Goal: Task Accomplishment & Management: Use online tool/utility

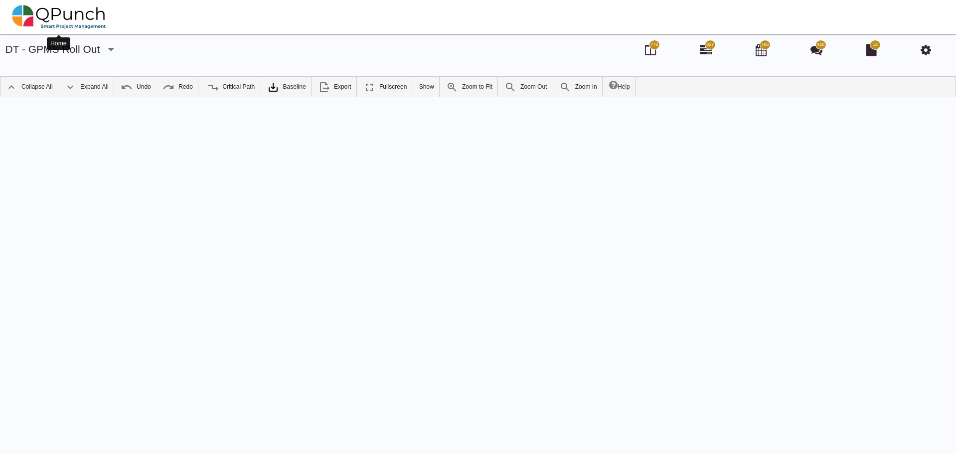
click at [83, 12] on img at bounding box center [59, 17] width 94 height 30
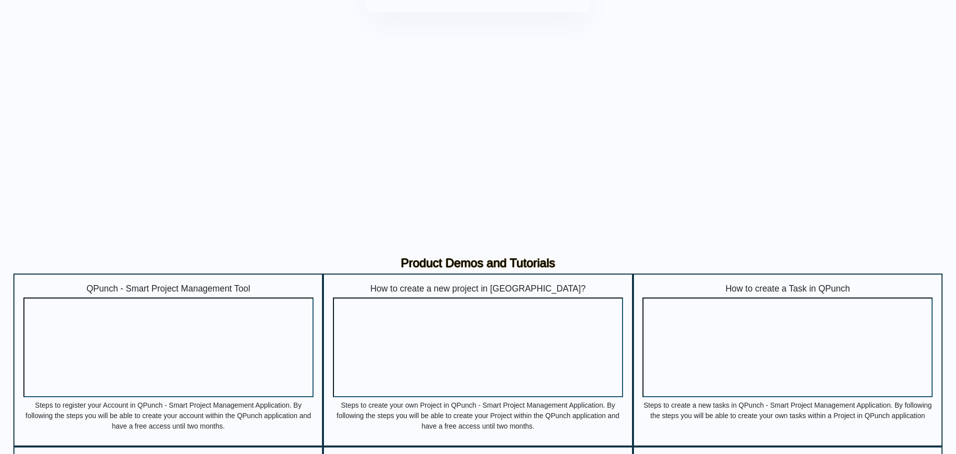
click at [498, 77] on input "text" at bounding box center [478, 80] width 191 height 24
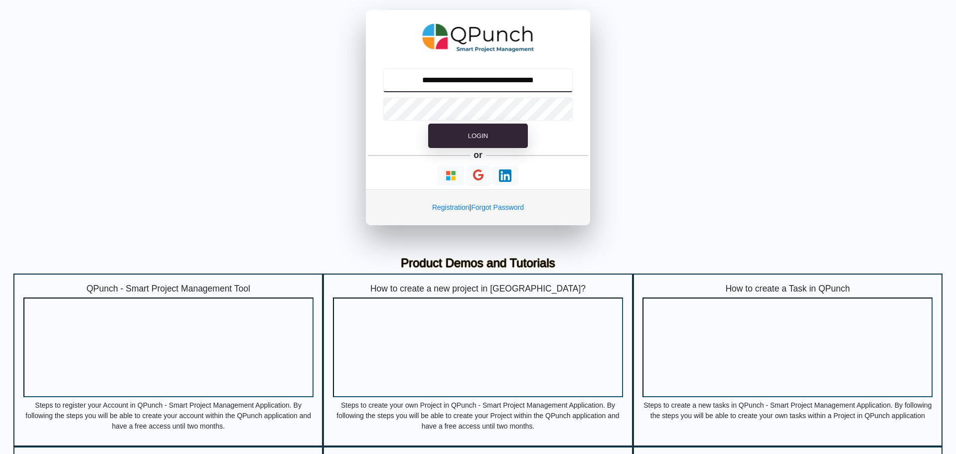
type input "**********"
click at [428, 124] on button "Login" at bounding box center [478, 136] width 100 height 25
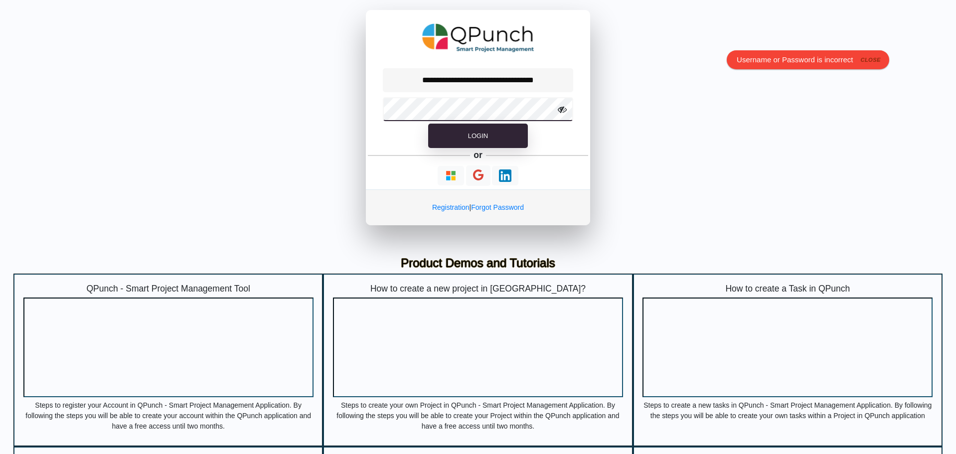
click at [428, 124] on button "Login" at bounding box center [478, 136] width 100 height 25
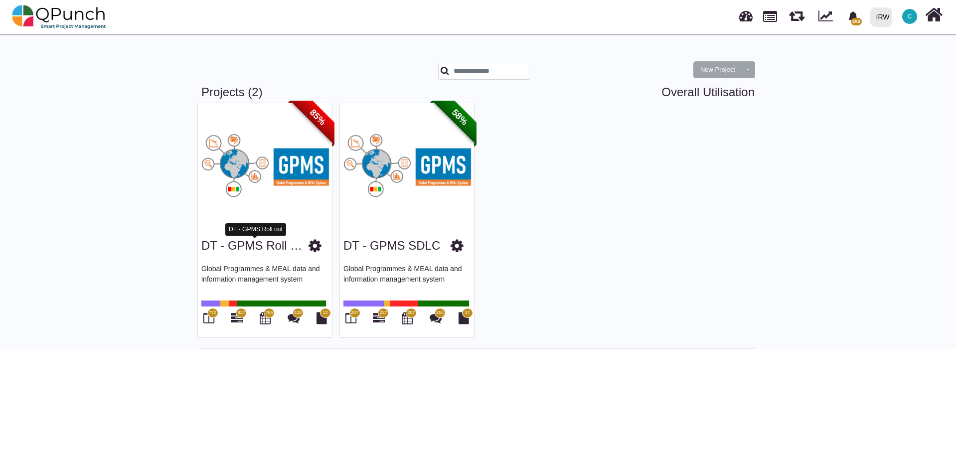
click at [254, 247] on link "DT - GPMS Roll out" at bounding box center [255, 245] width 108 height 13
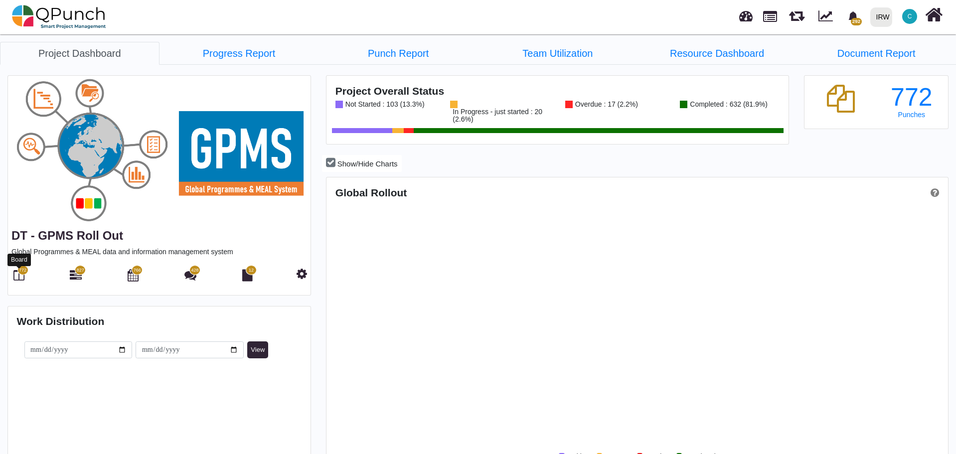
scroll to position [199, 206]
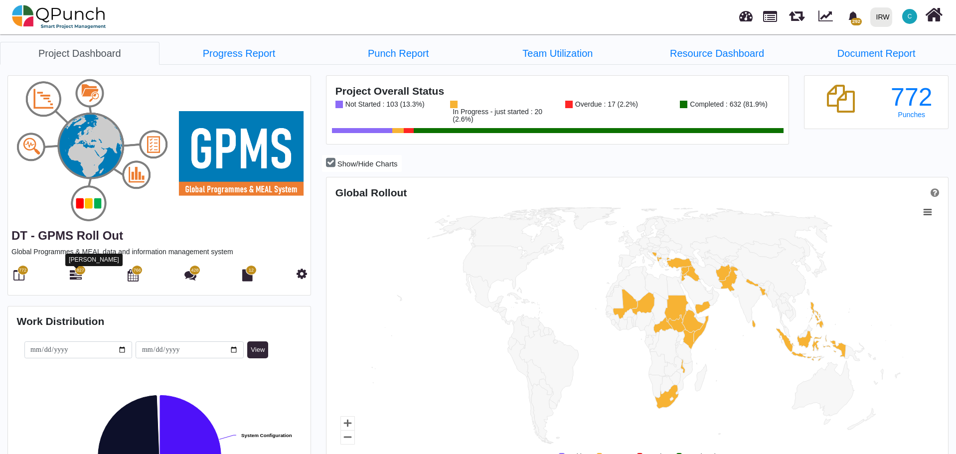
click at [80, 278] on icon at bounding box center [76, 275] width 12 height 12
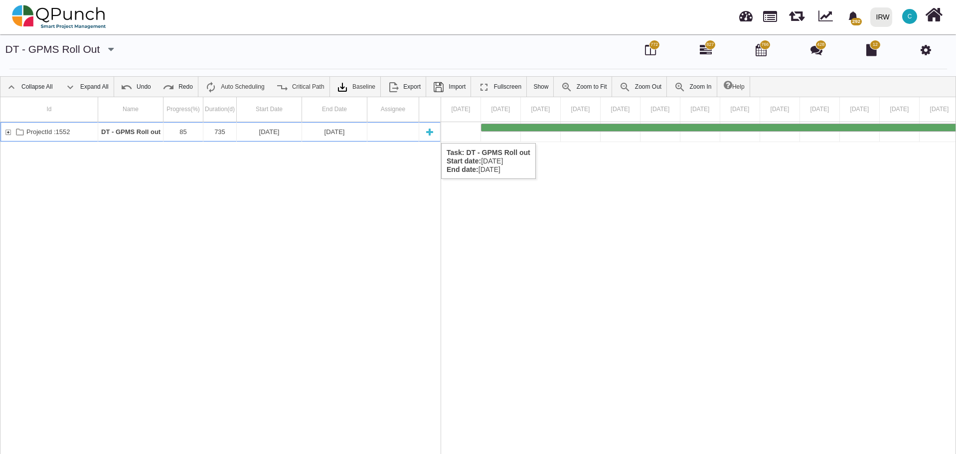
click at [9, 133] on div "ProjectId :1552" at bounding box center [7, 131] width 9 height 19
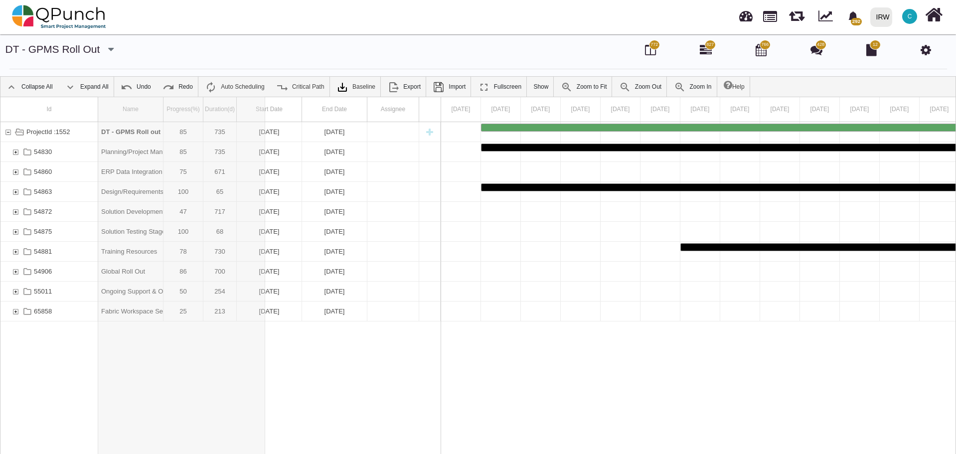
drag, startPoint x: 165, startPoint y: 113, endPoint x: 265, endPoint y: 115, distance: 100.2
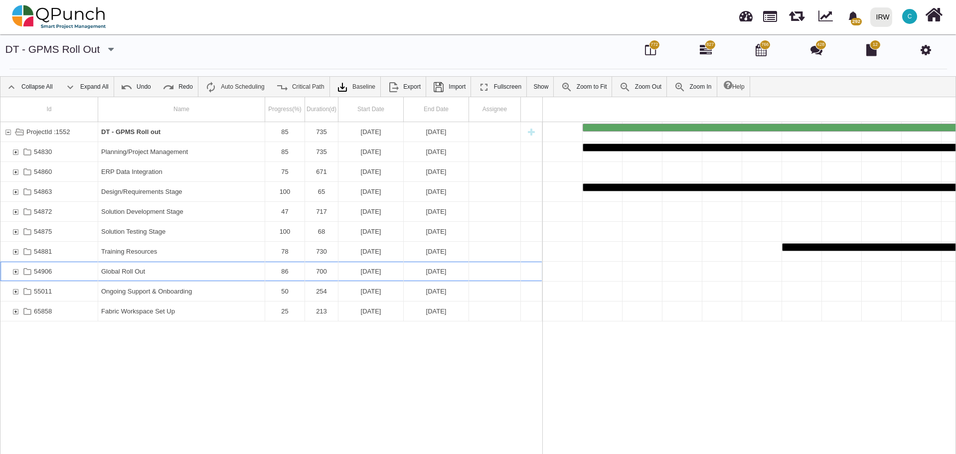
scroll to position [0, 1386]
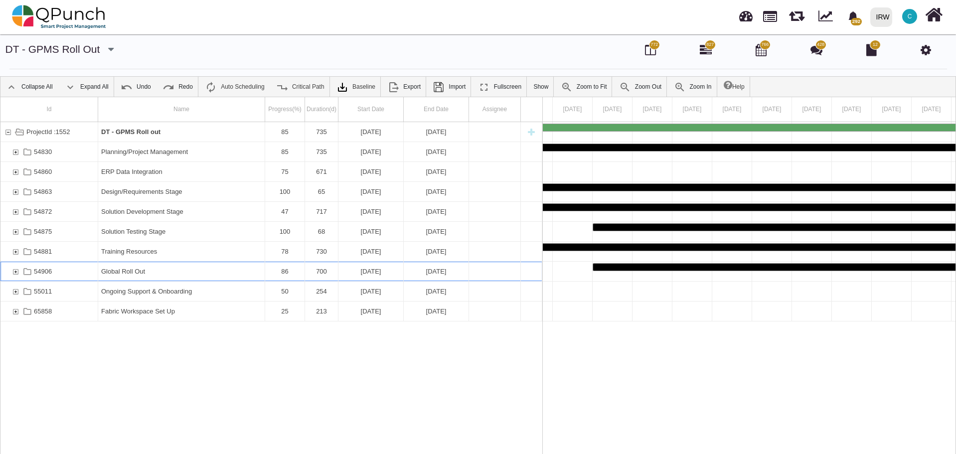
click at [15, 272] on div "54906" at bounding box center [15, 271] width 9 height 19
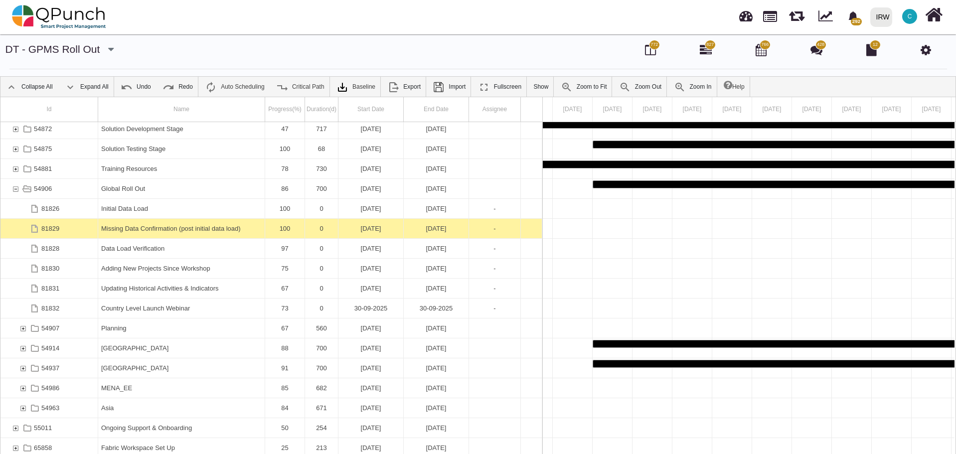
scroll to position [32, 0]
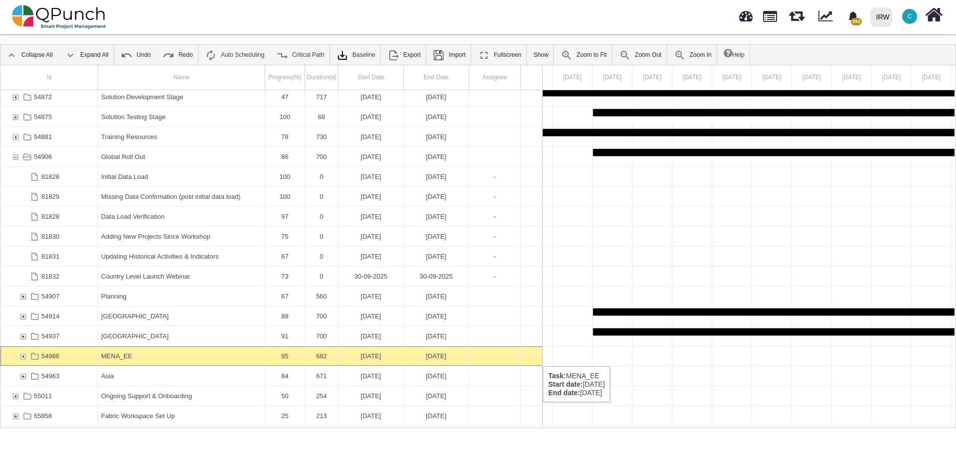
click at [23, 356] on div "54986" at bounding box center [22, 355] width 9 height 19
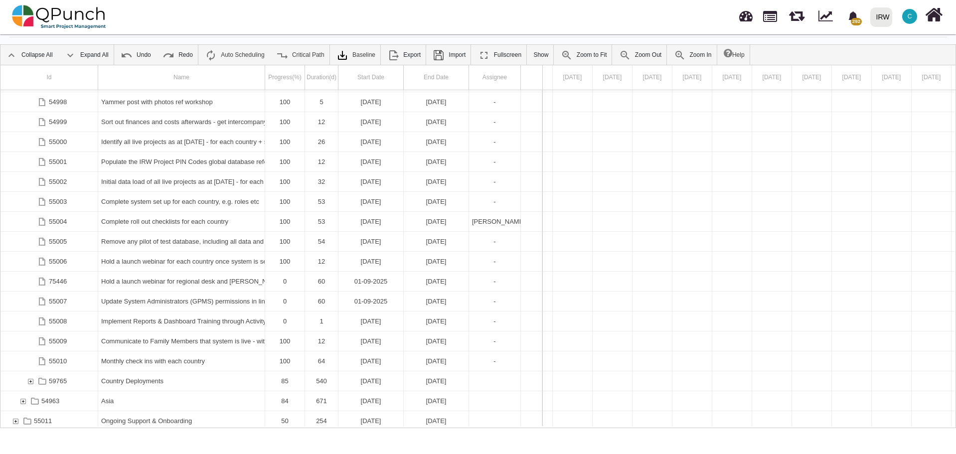
scroll to position [601, 0]
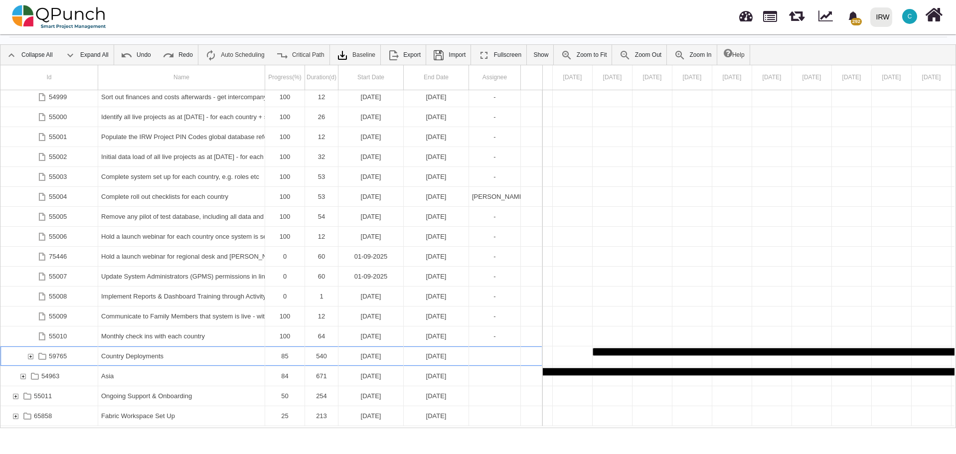
click at [30, 358] on div "59765" at bounding box center [30, 355] width 9 height 19
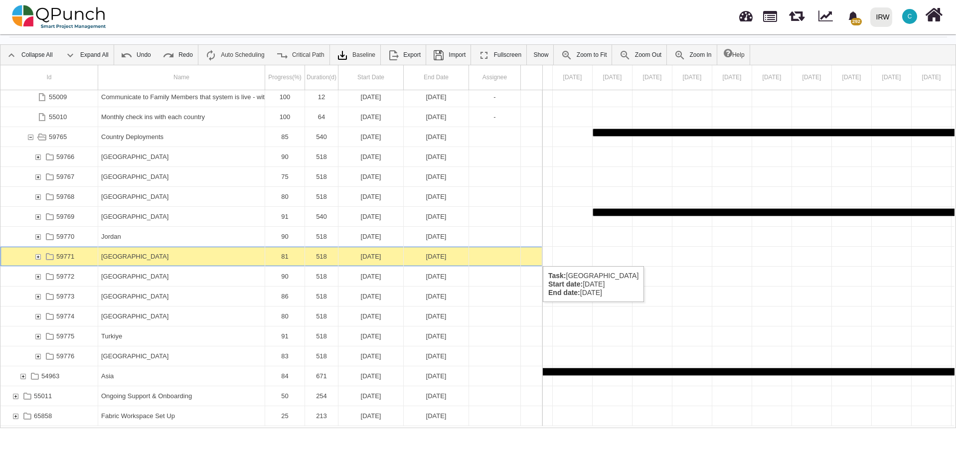
click at [36, 256] on div "59771" at bounding box center [37, 256] width 9 height 19
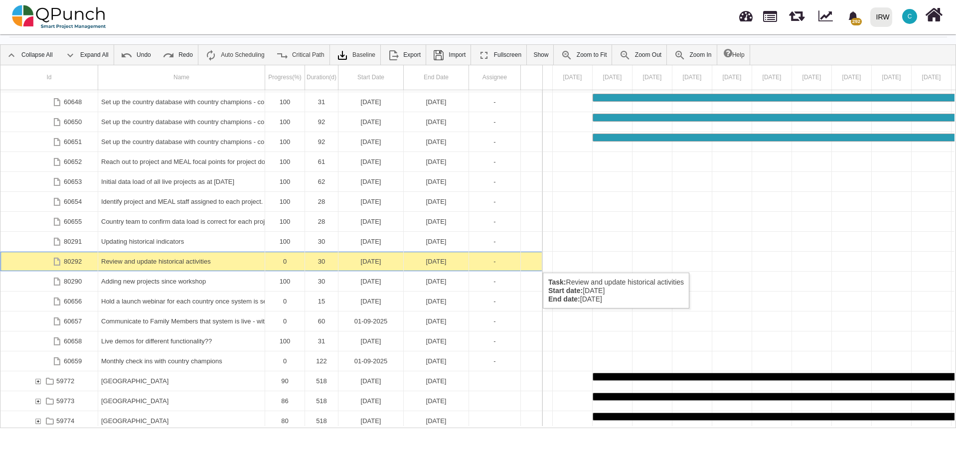
click at [201, 263] on div "Review and update historical activities" at bounding box center [181, 261] width 161 height 19
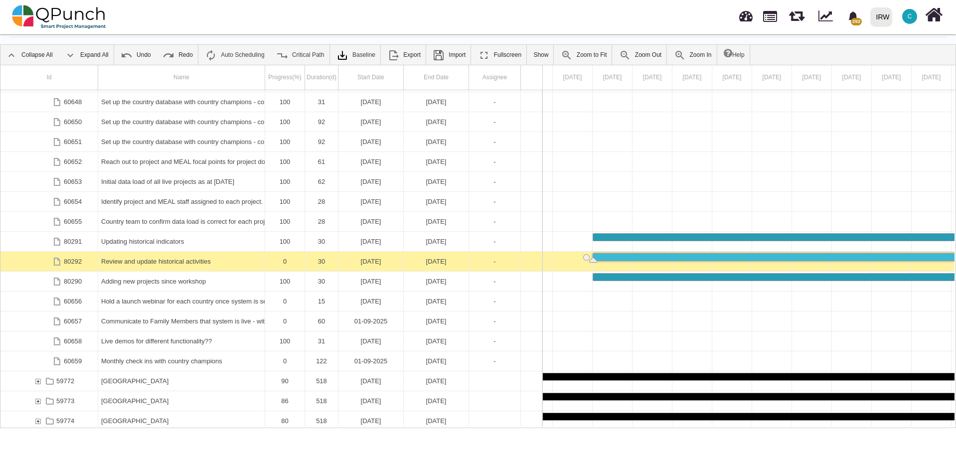
click at [201, 263] on div "Review and update historical activities" at bounding box center [181, 261] width 161 height 19
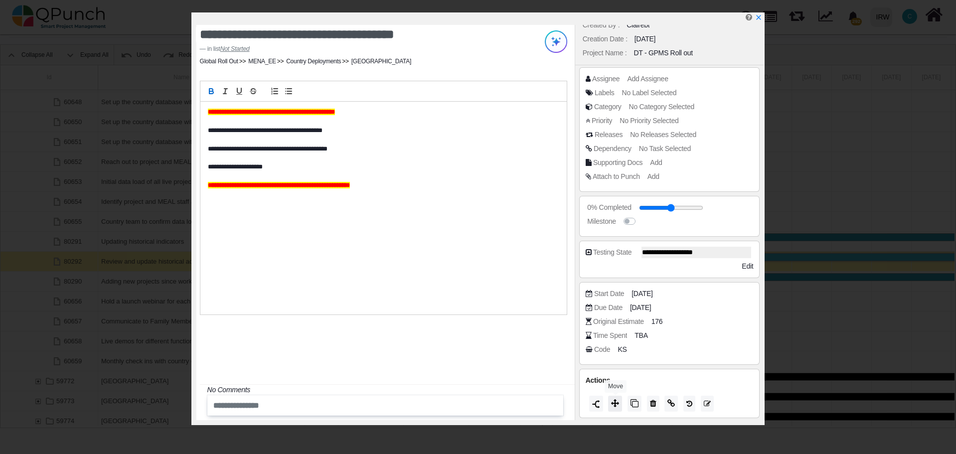
click at [613, 404] on icon at bounding box center [615, 403] width 8 height 8
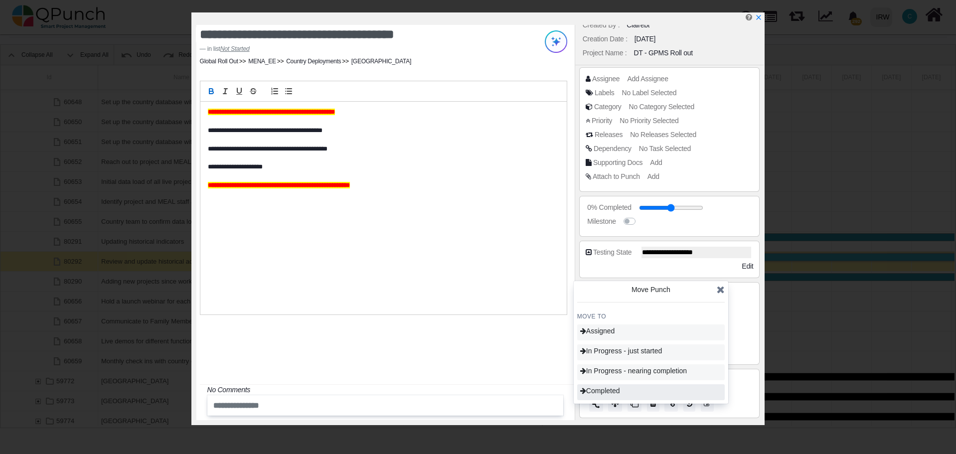
click at [615, 392] on span "Completed" at bounding box center [600, 391] width 40 height 8
type input "***"
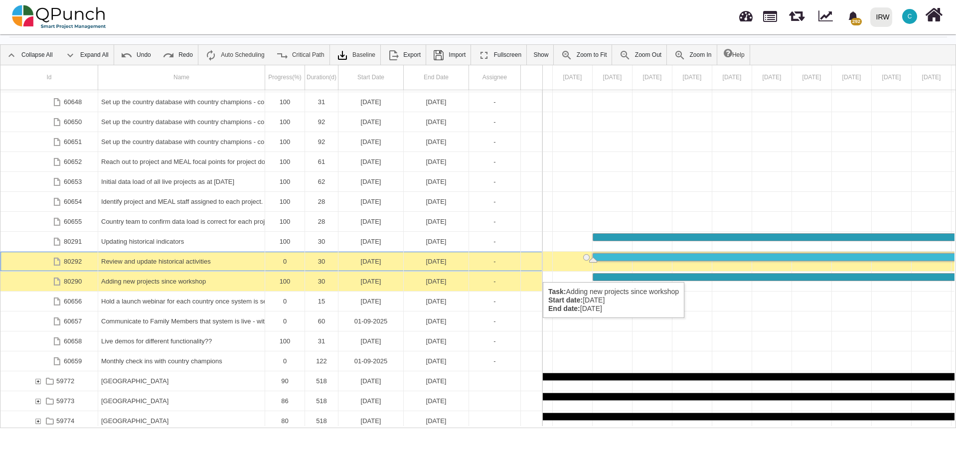
scroll to position [1239, 0]
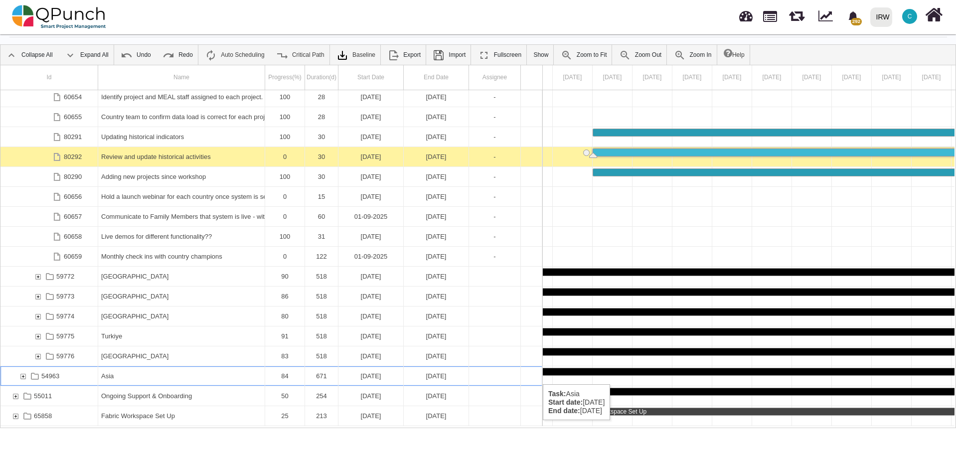
click at [21, 375] on div "54963" at bounding box center [22, 375] width 9 height 19
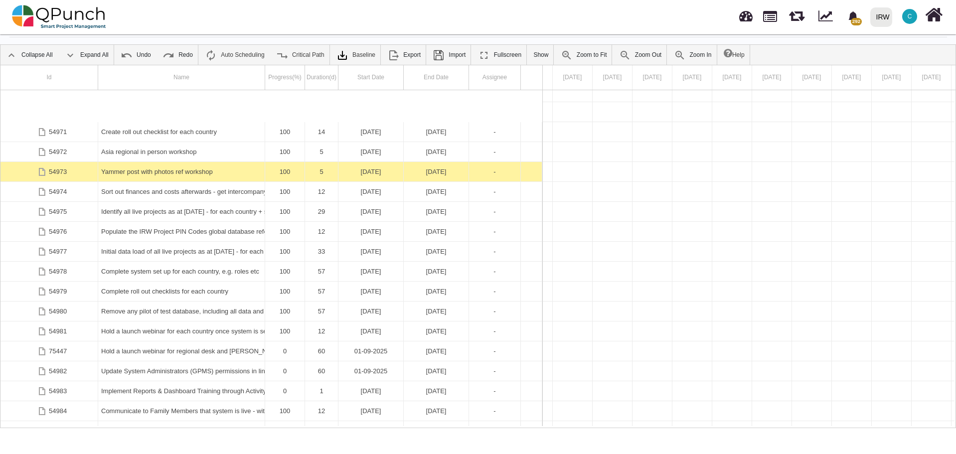
scroll to position [1688, 0]
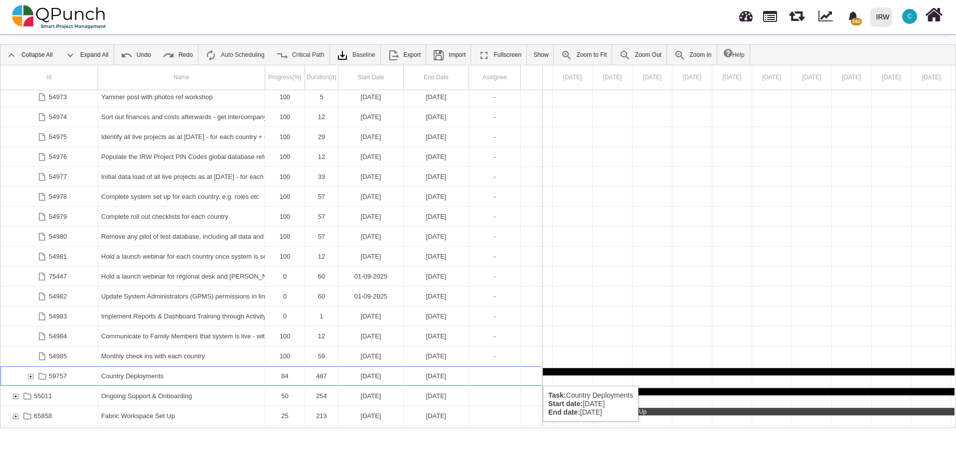
click at [31, 376] on div "59757" at bounding box center [30, 375] width 9 height 19
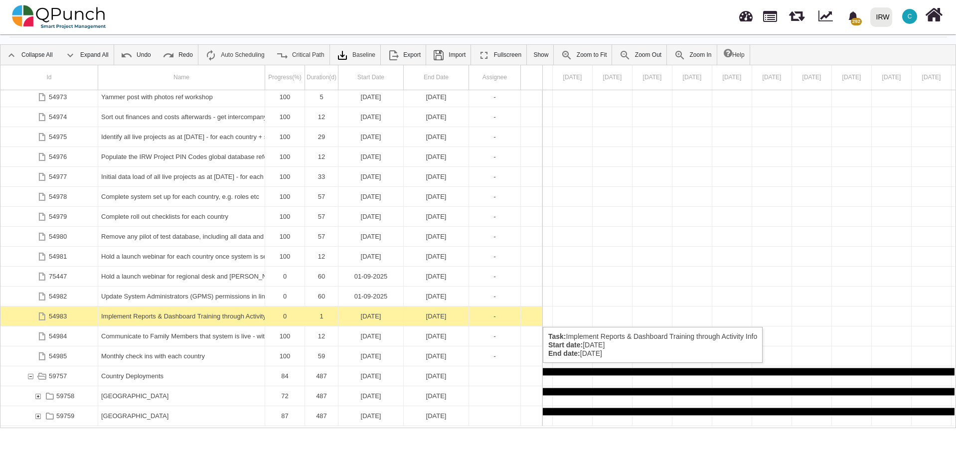
scroll to position [1857, 0]
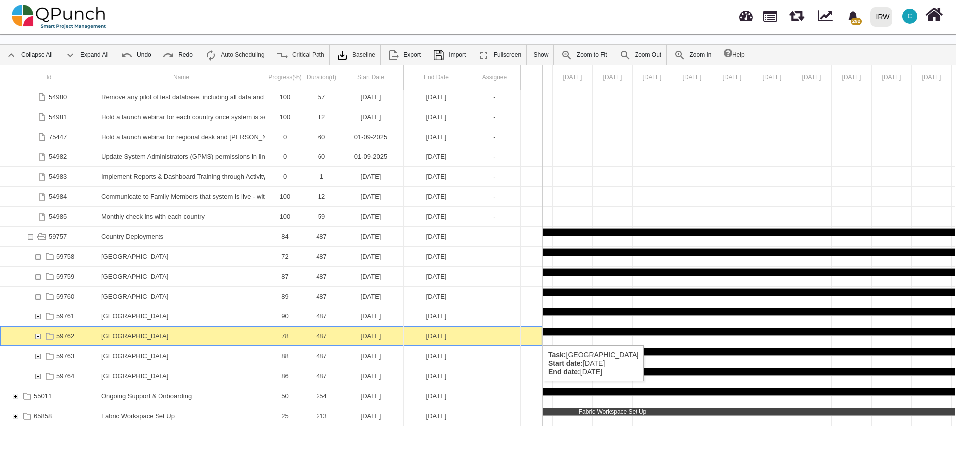
click at [38, 336] on div "59762" at bounding box center [37, 336] width 9 height 19
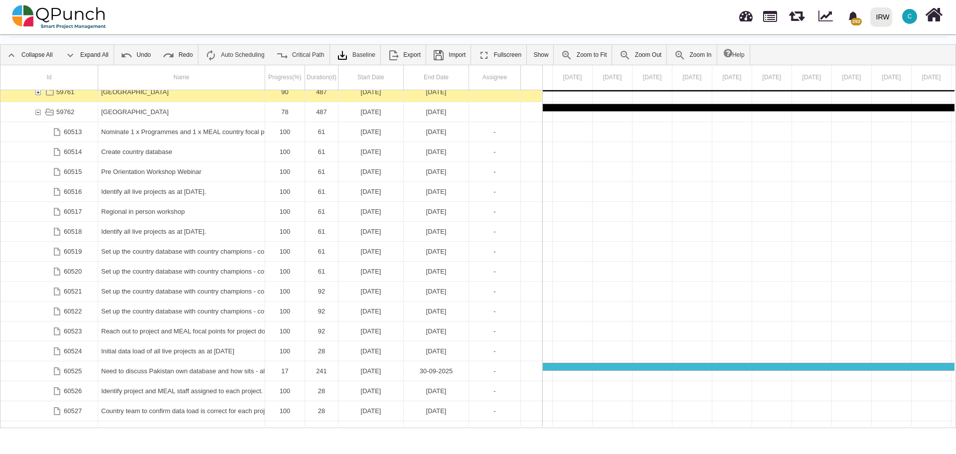
scroll to position [2216, 0]
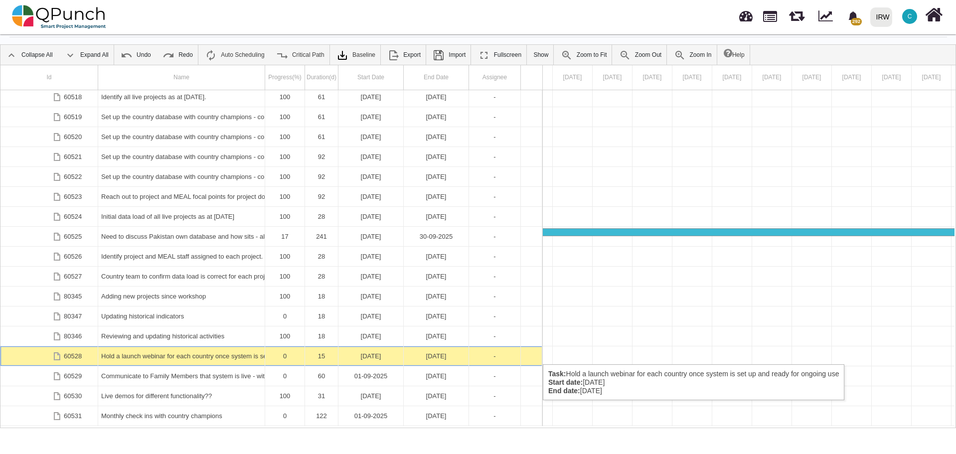
click at [217, 354] on div "Hold a launch webinar for each country once system is set up and ready for ongo…" at bounding box center [181, 355] width 161 height 19
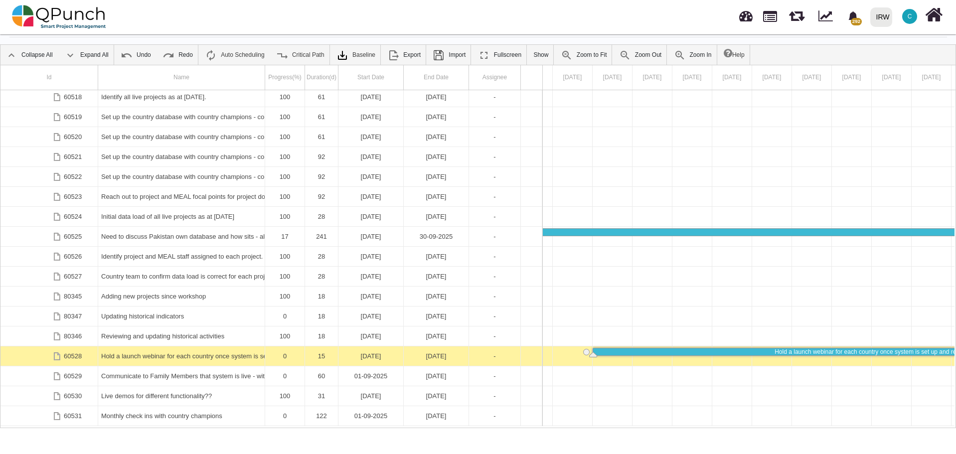
click at [217, 354] on div "Hold a launch webinar for each country once system is set up and ready for ongo…" at bounding box center [181, 355] width 161 height 19
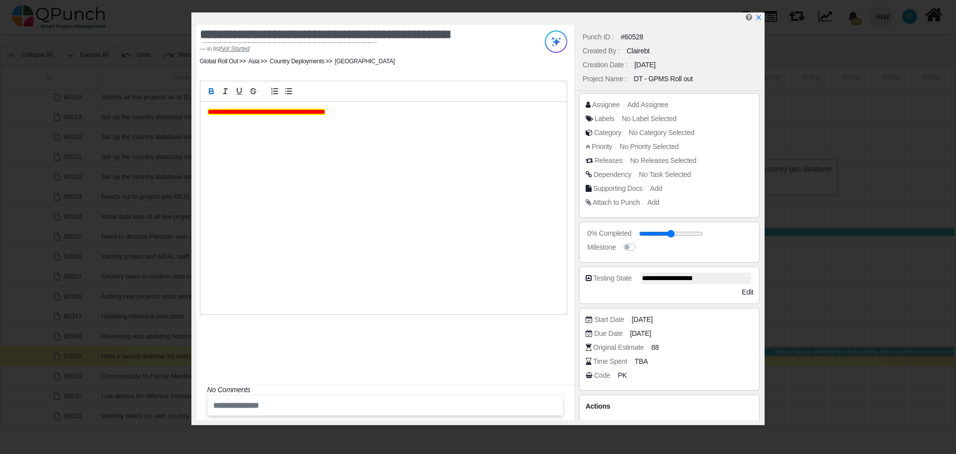
click at [208, 113] on strong "**********" at bounding box center [266, 112] width 117 height 6
click at [339, 368] on div "**********" at bounding box center [385, 222] width 378 height 395
click at [761, 19] on icon "x" at bounding box center [758, 18] width 8 height 8
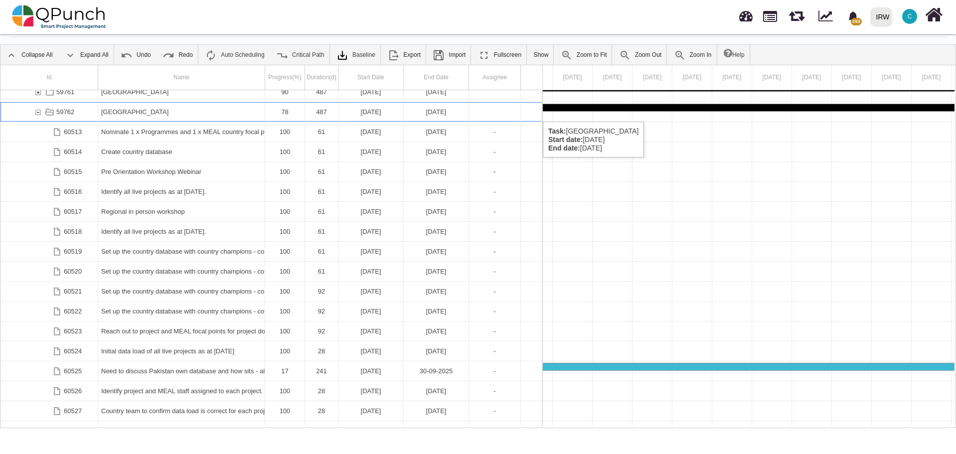
click at [37, 112] on div "59762" at bounding box center [37, 111] width 9 height 19
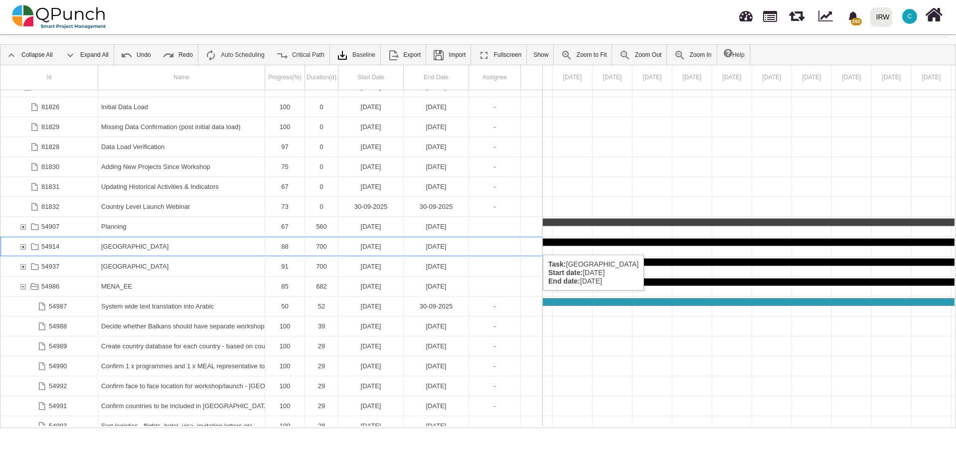
click at [23, 245] on div "54914" at bounding box center [22, 246] width 9 height 19
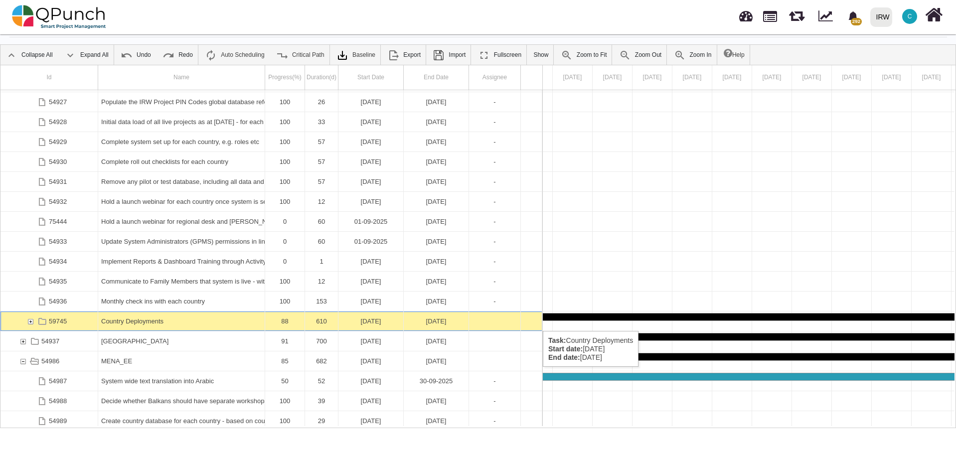
click at [29, 321] on div "59745" at bounding box center [30, 321] width 9 height 19
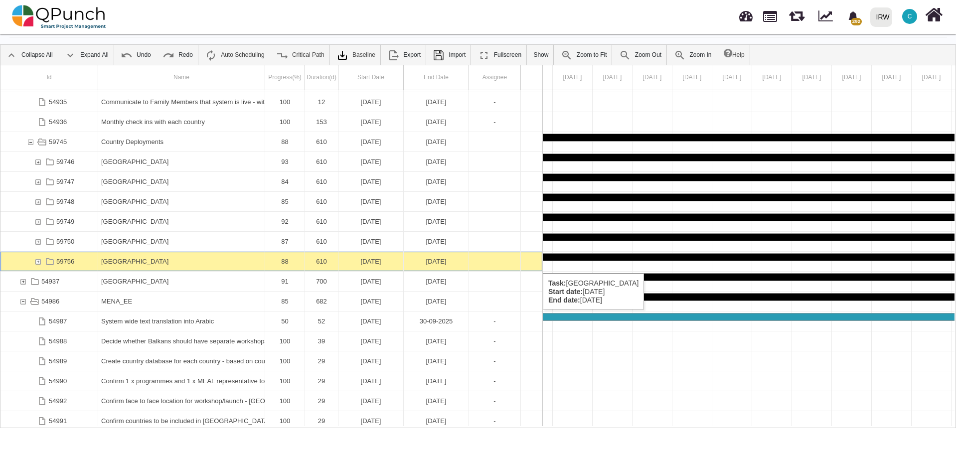
click at [37, 261] on div "59756" at bounding box center [37, 261] width 9 height 19
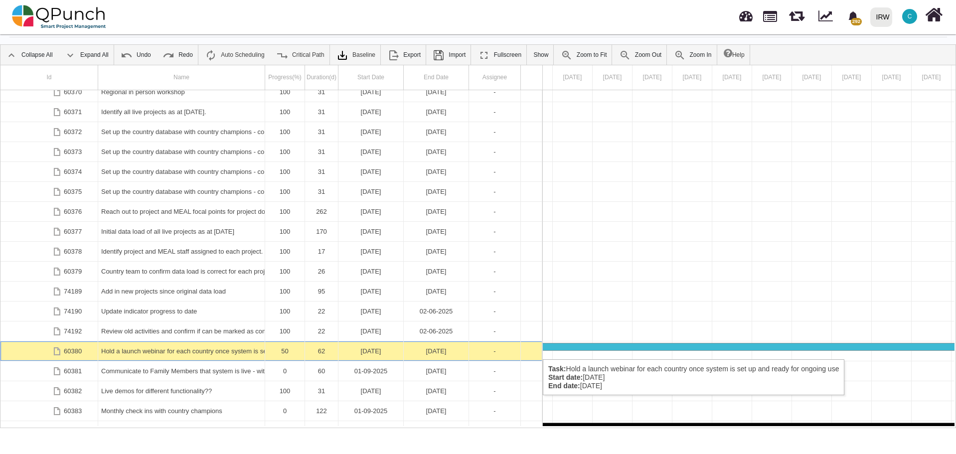
click at [163, 349] on div "Hold a launch webinar for each country once system is set up and ready for ongo…" at bounding box center [181, 350] width 161 height 19
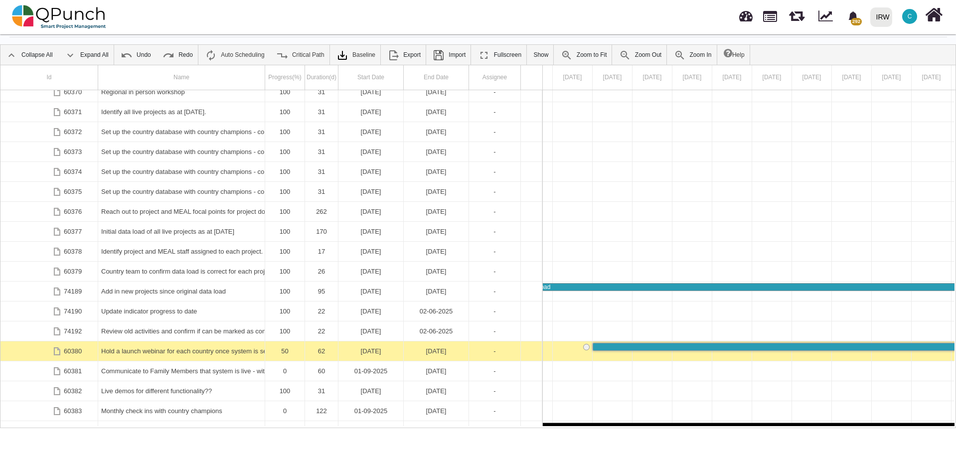
click at [163, 349] on div "Hold a launch webinar for each country once system is set up and ready for ongo…" at bounding box center [181, 350] width 161 height 19
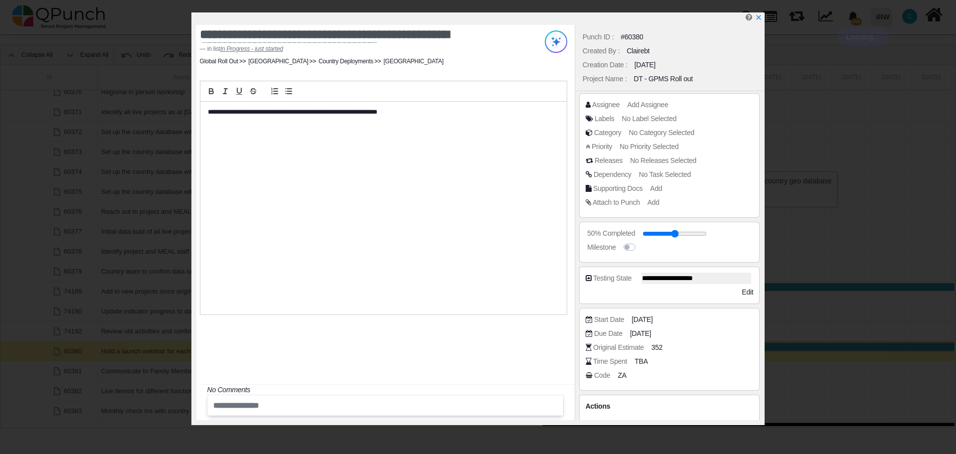
click at [205, 113] on div "**********" at bounding box center [383, 208] width 366 height 213
paste div
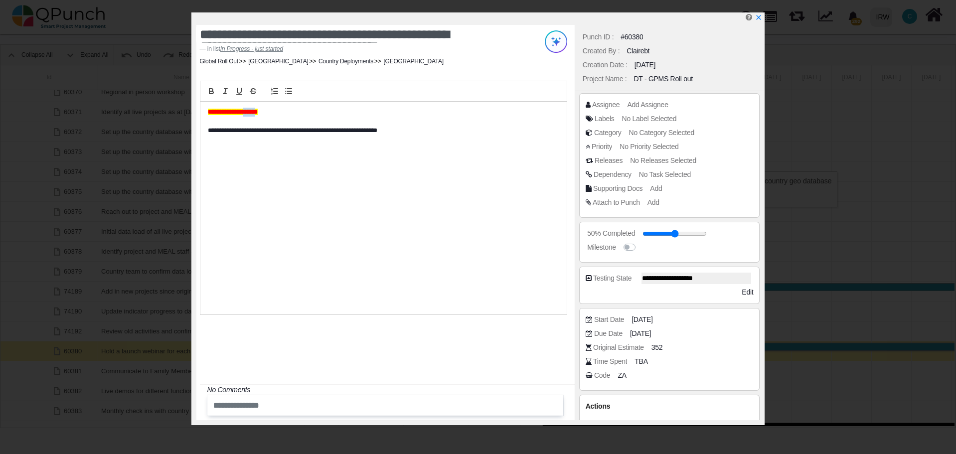
drag, startPoint x: 266, startPoint y: 112, endPoint x: 252, endPoint y: 110, distance: 14.6
click at [252, 110] on strong "**********" at bounding box center [233, 112] width 50 height 6
click at [268, 189] on div "**********" at bounding box center [383, 208] width 366 height 213
drag, startPoint x: 760, startPoint y: 20, endPoint x: 747, endPoint y: 29, distance: 15.8
click at [761, 21] on icon "x" at bounding box center [758, 17] width 7 height 7
